Goal: Information Seeking & Learning: Find specific fact

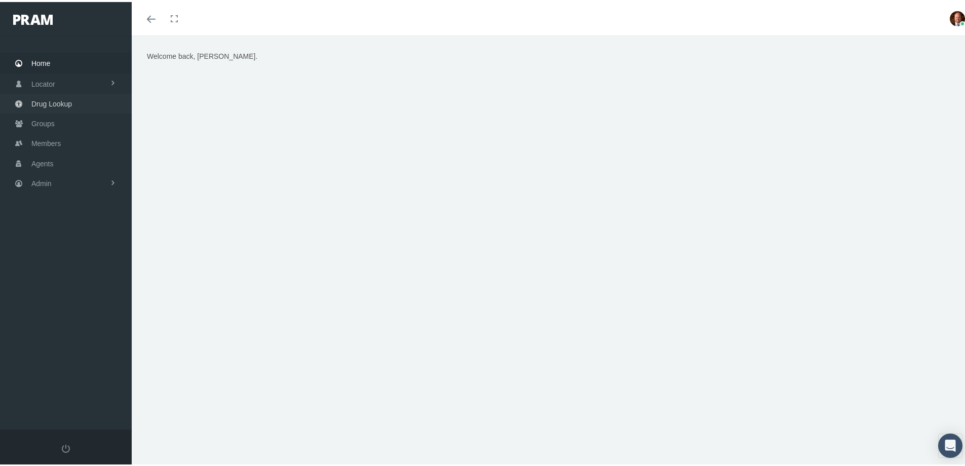
click at [49, 101] on span "Drug Lookup" at bounding box center [51, 101] width 41 height 19
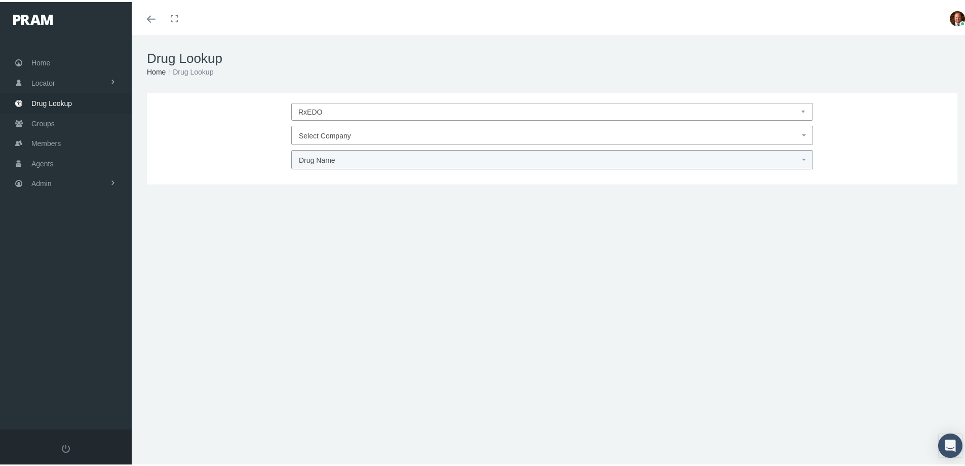
click at [340, 133] on span "Select Company" at bounding box center [325, 134] width 52 height 8
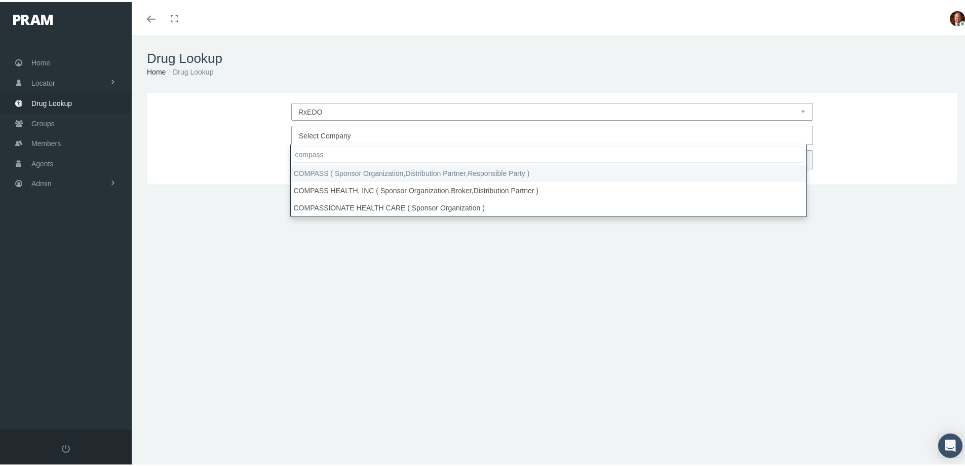
type input "compass"
select select "4759"
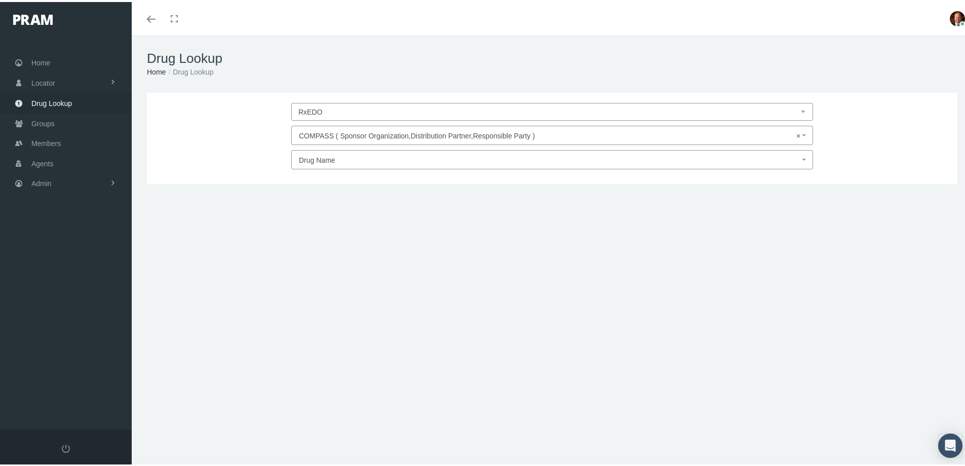
click at [321, 162] on span "Drug Name" at bounding box center [549, 158] width 501 height 13
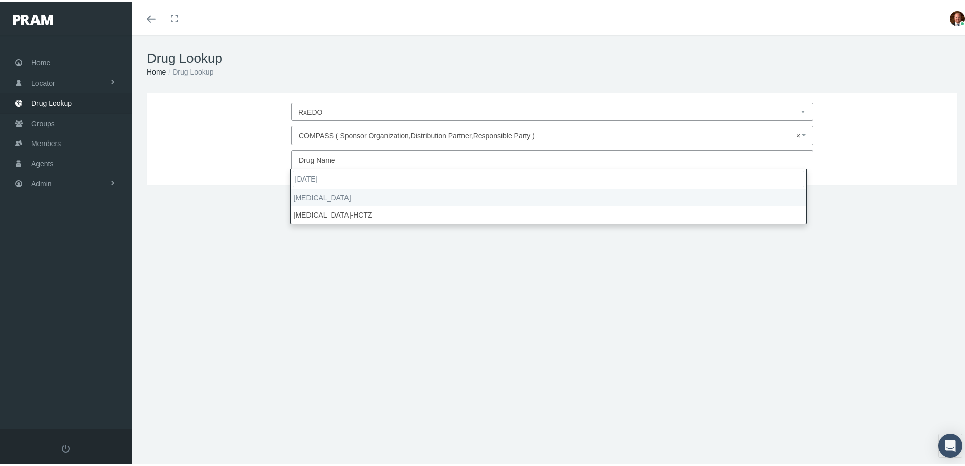
type input "[DATE]"
select select "[MEDICAL_DATA]"
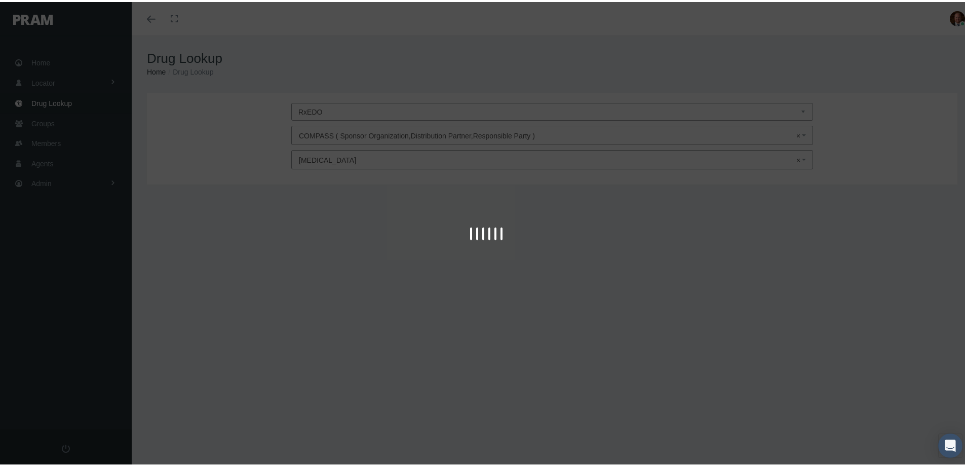
type input "30"
select select "Tablet"
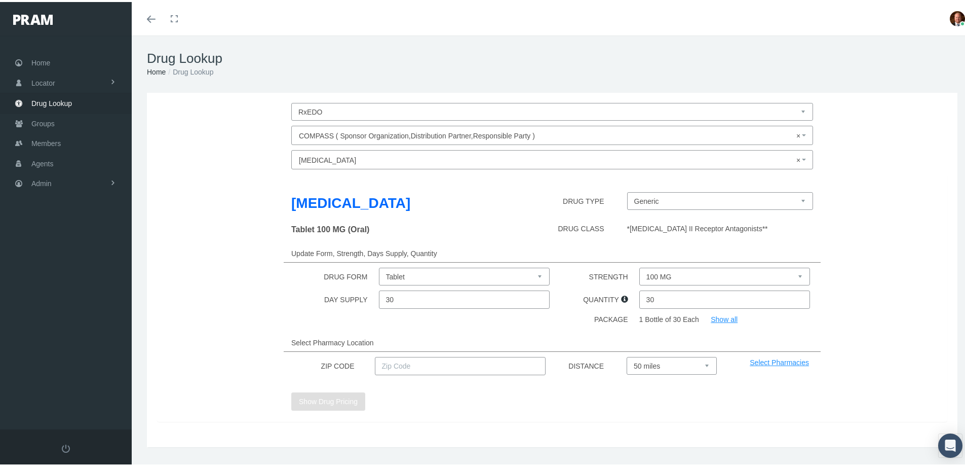
click at [665, 277] on select "100 MG 25 MG 50 MG" at bounding box center [725, 275] width 171 height 18
select select "50 MG"
click at [640, 266] on select "100 MG 25 MG 50 MG" at bounding box center [725, 275] width 171 height 18
click at [500, 360] on input "text" at bounding box center [460, 364] width 171 height 18
type input "92886"
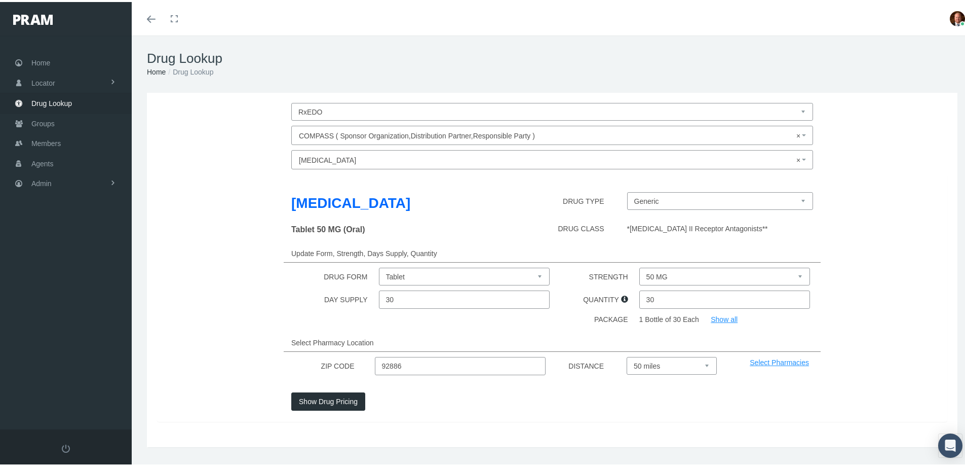
click at [655, 364] on select "Select 5 miles 10 miles 20 miles 30 miles 40 miles 50 miles" at bounding box center [672, 364] width 90 height 18
select select "20"
click at [627, 355] on select "Select 5 miles 10 miles 20 miles 30 miles 40 miles 50 miles" at bounding box center [672, 364] width 90 height 18
drag, startPoint x: 335, startPoint y: 402, endPoint x: 331, endPoint y: 414, distance: 12.3
click at [333, 401] on button "Show Drug Pricing" at bounding box center [328, 399] width 74 height 18
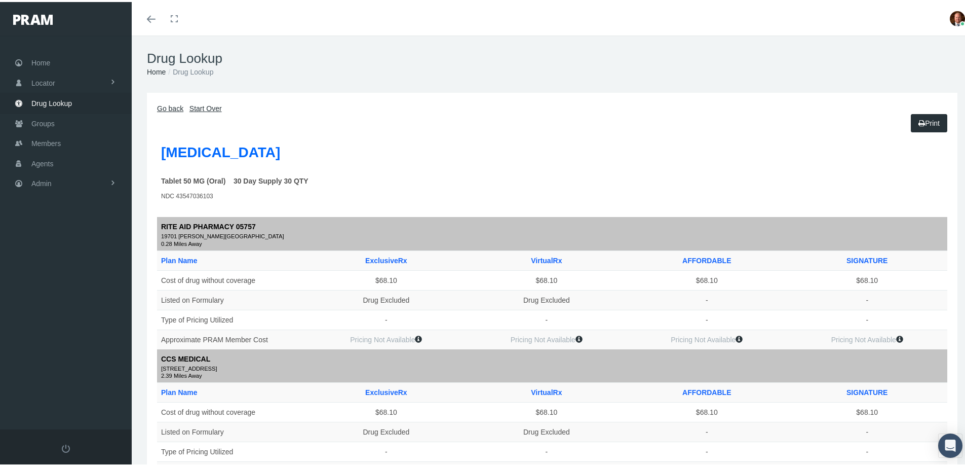
click at [169, 105] on link "Go back" at bounding box center [170, 106] width 26 height 8
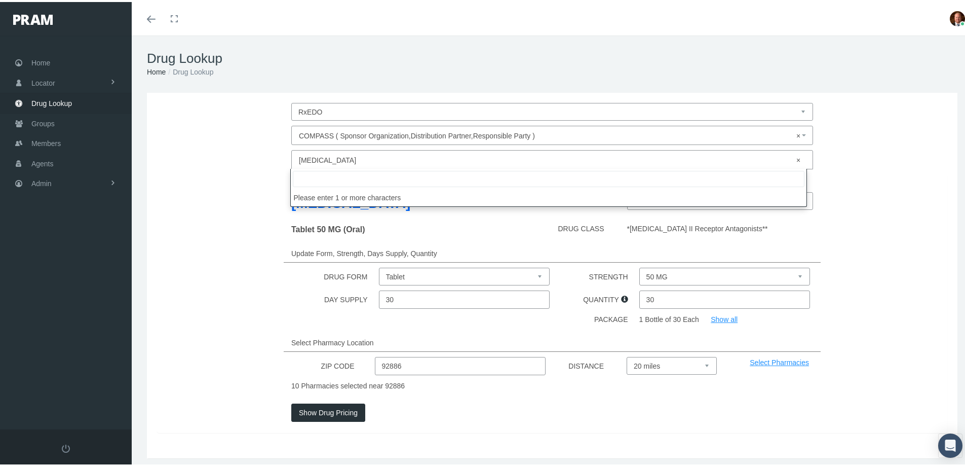
click at [328, 155] on span "× [MEDICAL_DATA]" at bounding box center [549, 158] width 501 height 13
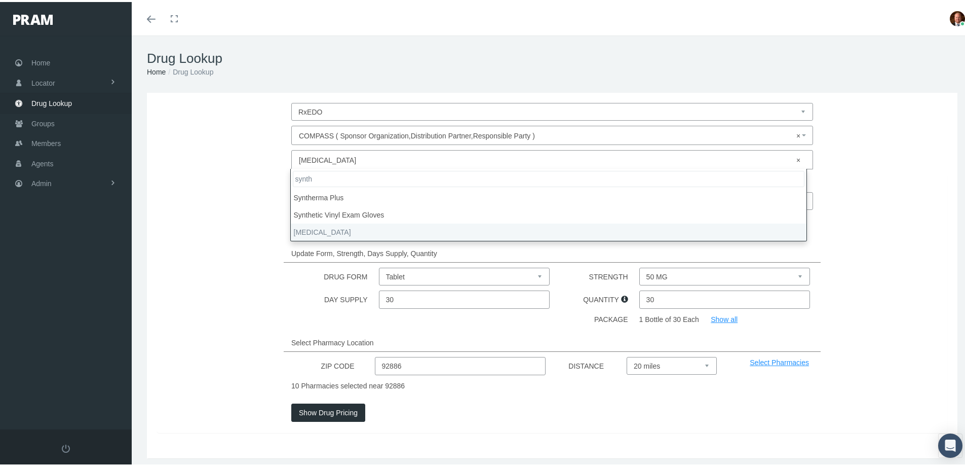
type input "synth"
select select "[MEDICAL_DATA]"
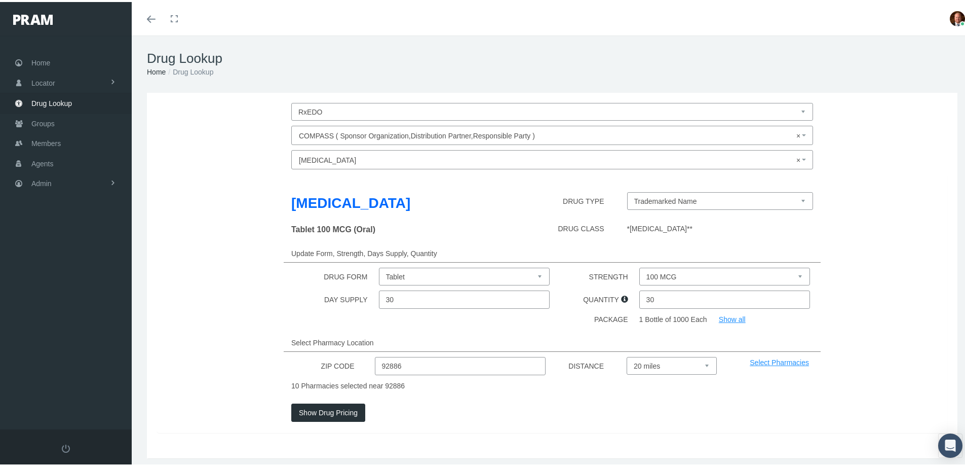
click at [649, 277] on select "100 MCG 112 MCG 125 MCG 137 MCG 150 MCG 175 MCG 200 MCG 25 MCG 300 MCG 50 MCG 7…" at bounding box center [725, 275] width 171 height 18
select select "125 MCG"
click at [640, 266] on select "100 MCG 112 MCG 125 MCG 137 MCG 150 MCG 175 MCG 200 MCG 25 MCG 300 MCG 50 MCG 7…" at bounding box center [725, 275] width 171 height 18
click at [327, 411] on button "Show Drug Pricing" at bounding box center [328, 410] width 74 height 18
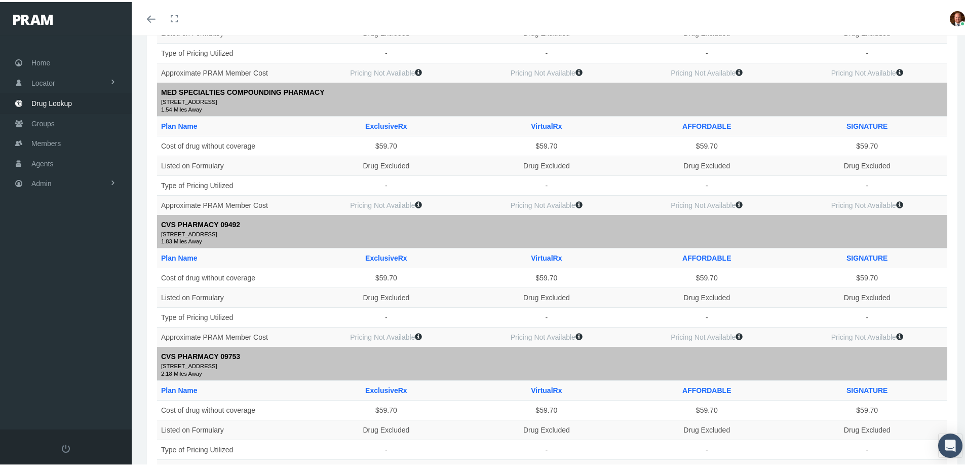
scroll to position [405, 0]
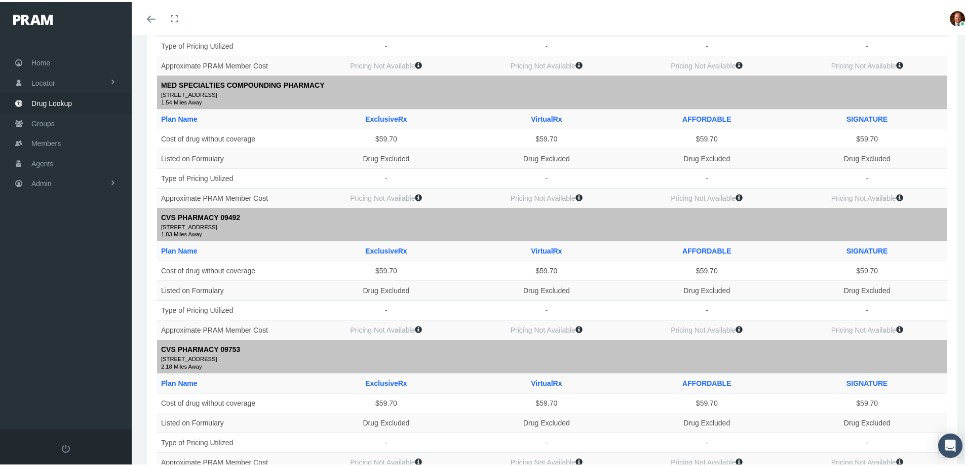
click at [831, 19] on div "Toggle menubar Toggle fullscreen Profile Logout" at bounding box center [552, 16] width 826 height 33
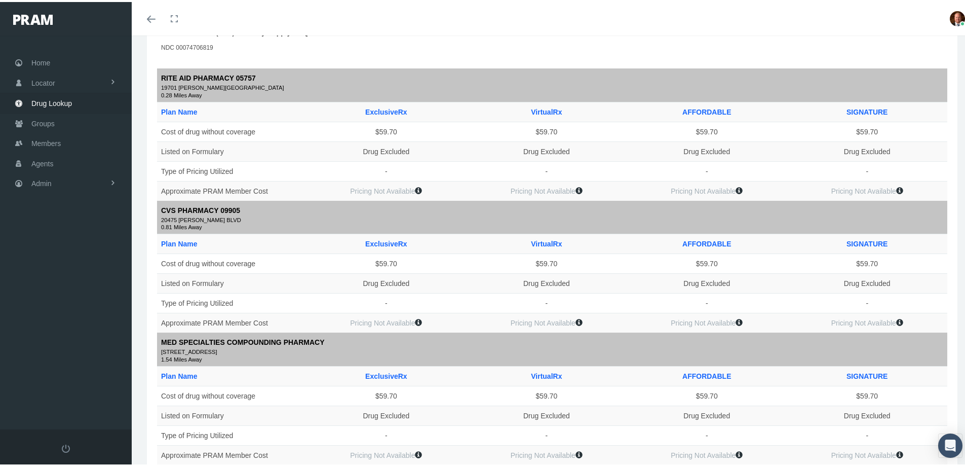
scroll to position [0, 0]
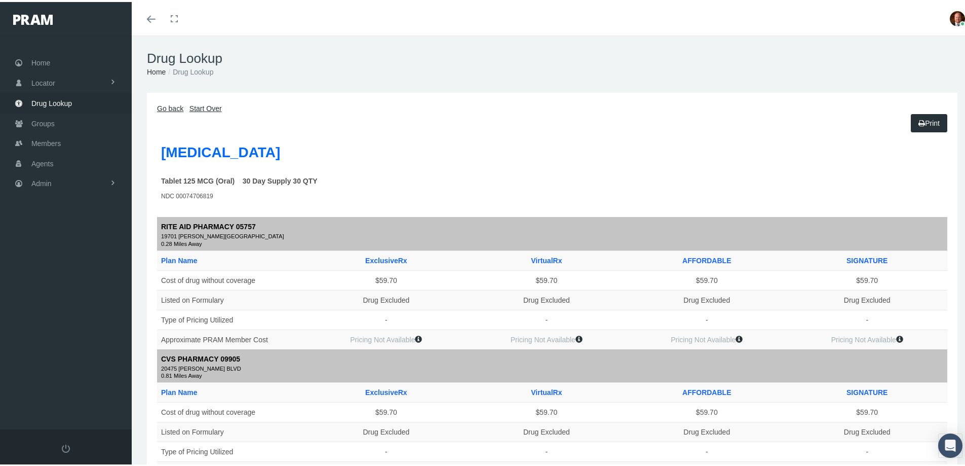
click at [171, 107] on link "Go back" at bounding box center [170, 106] width 26 height 8
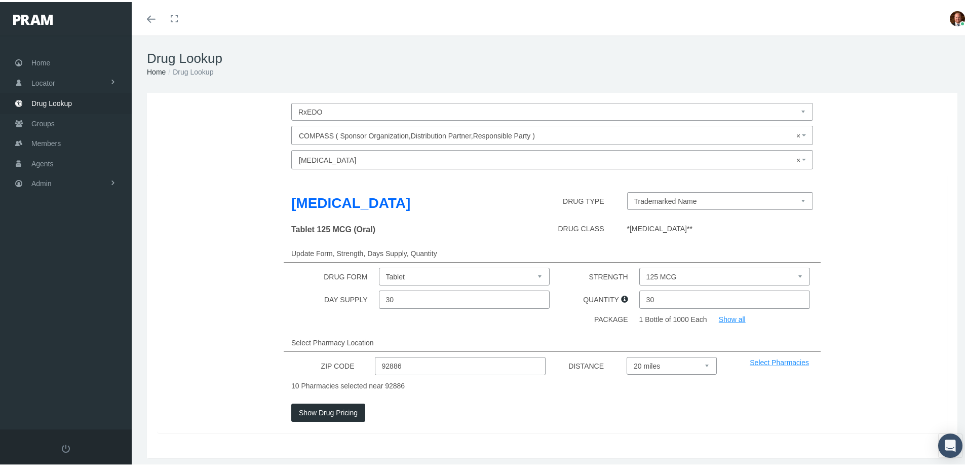
click at [673, 276] on select "100 MCG 112 MCG 125 MCG 137 MCG 150 MCG 175 MCG 200 MCG 25 MCG 300 MCG 50 MCG 7…" at bounding box center [725, 275] width 171 height 18
click at [554, 243] on div "Update Form, Strength, Days Supply, Quantity" at bounding box center [552, 251] width 537 height 18
click at [678, 200] on select "Trademarked Name [MEDICAL_DATA] (Generic) [MEDICAL_DATA] (Trademarked Name) [ME…" at bounding box center [720, 199] width 186 height 18
select select "12002|[MEDICAL_DATA]"
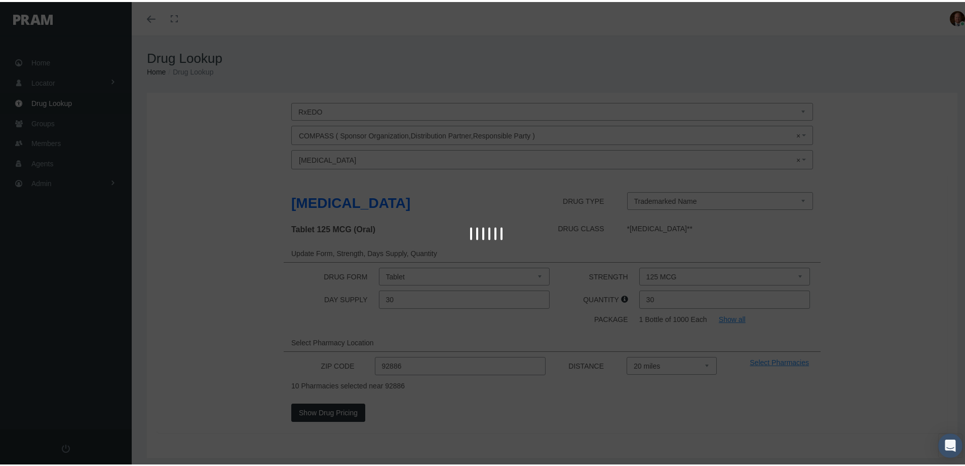
select select "125 MCG"
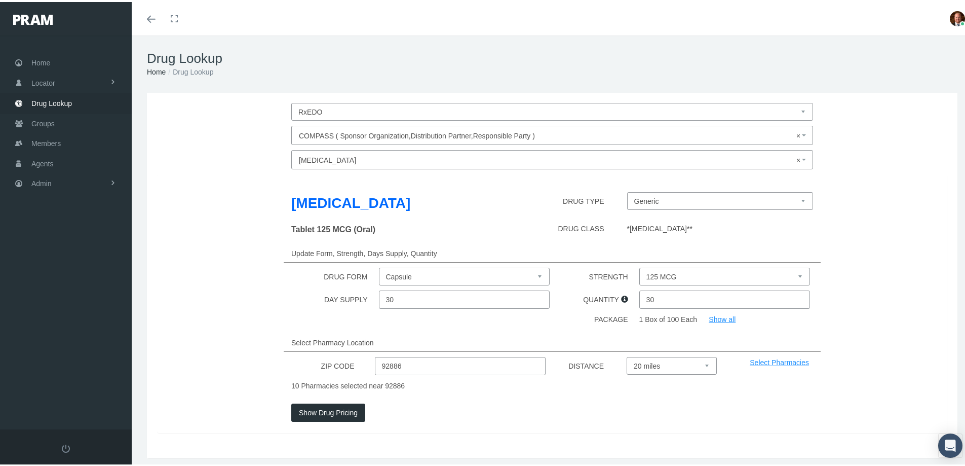
click at [334, 410] on button "Show Drug Pricing" at bounding box center [328, 410] width 74 height 18
